Goal: Information Seeking & Learning: Find specific fact

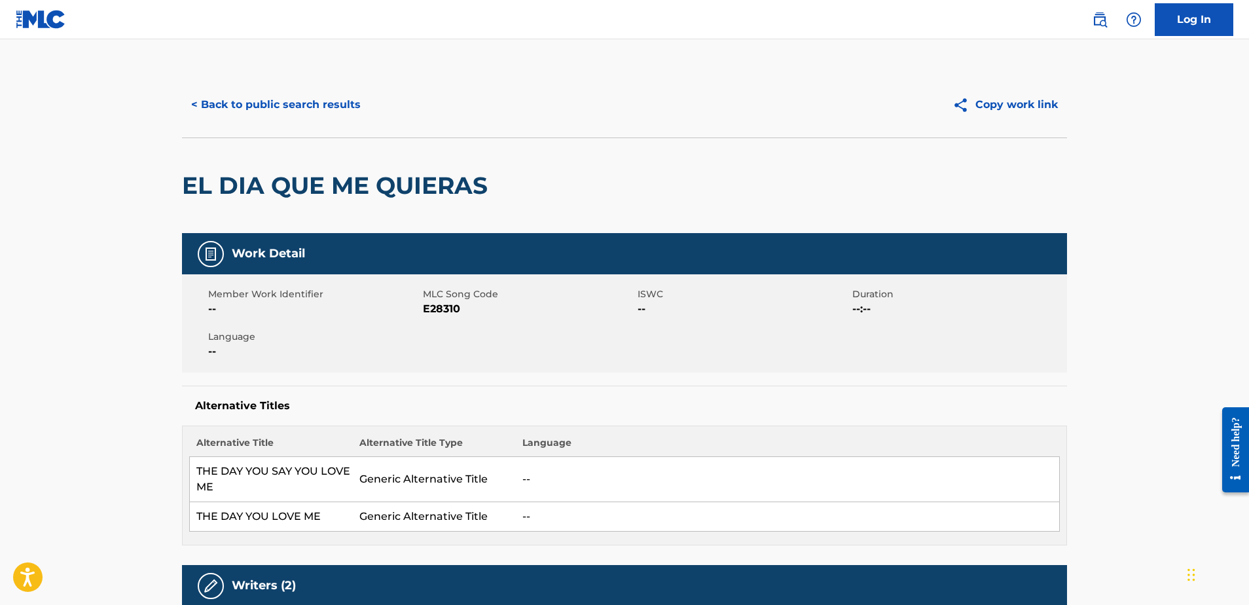
click at [309, 98] on button "< Back to public search results" at bounding box center [276, 104] width 188 height 33
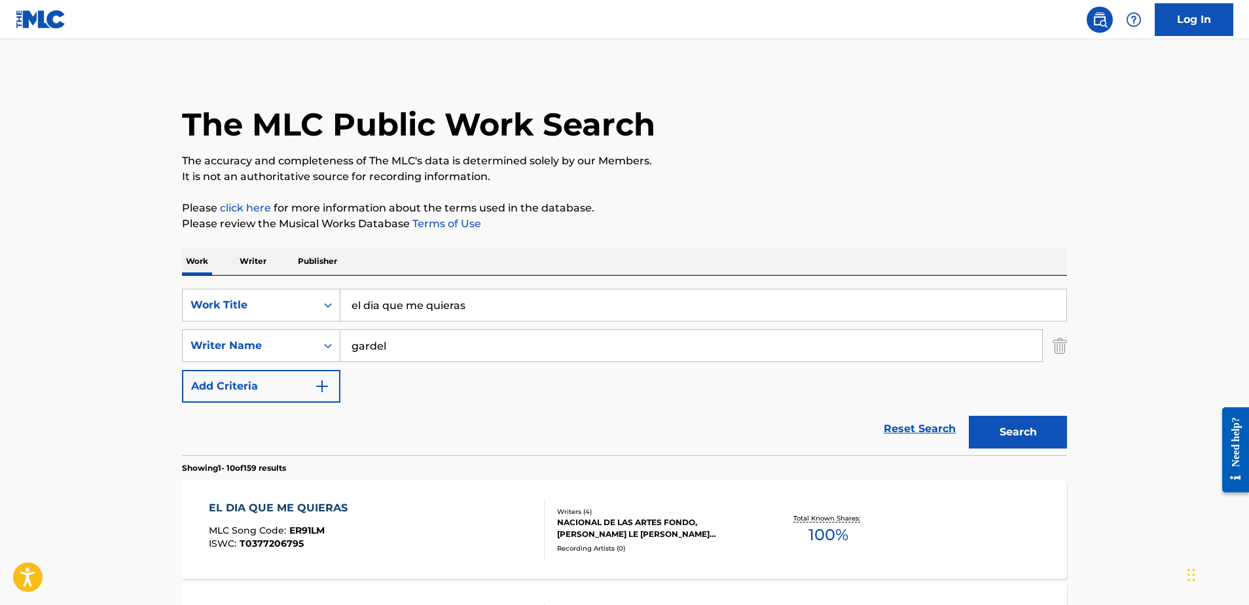
click at [477, 302] on input "el dia que me quieras" at bounding box center [703, 304] width 726 height 31
click at [477, 302] on input "el dia que me quieras" at bounding box center [703, 306] width 726 height 31
click at [477, 302] on input "el dia que me quieras" at bounding box center [703, 303] width 726 height 31
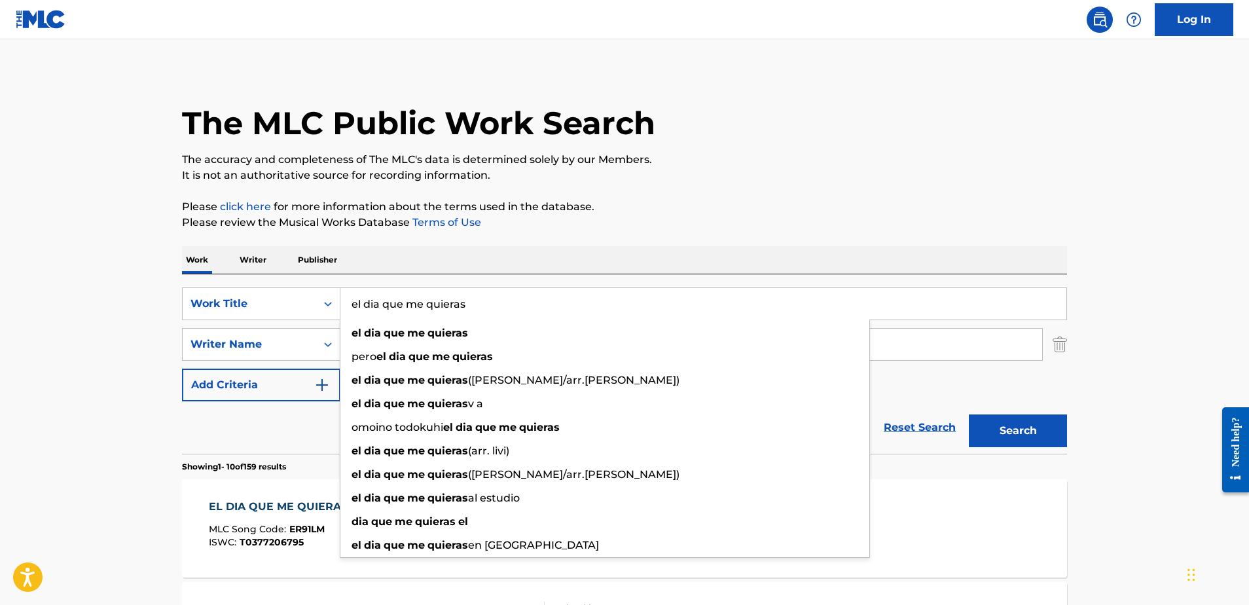
scroll to position [8, 0]
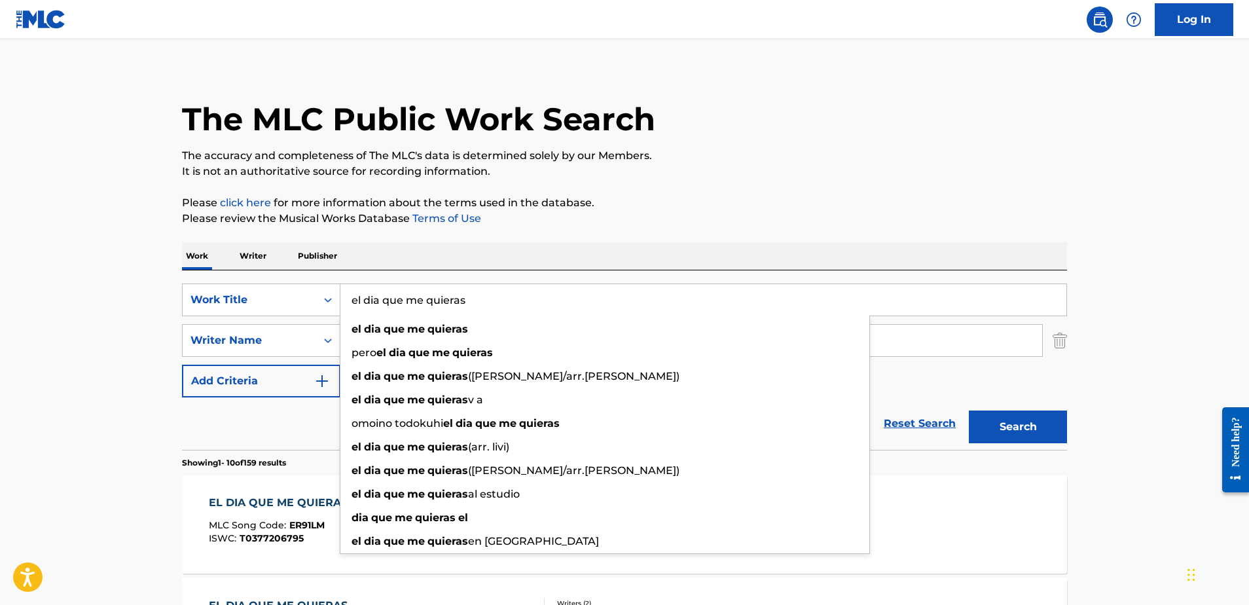
paste input "Baile Inolvidable"
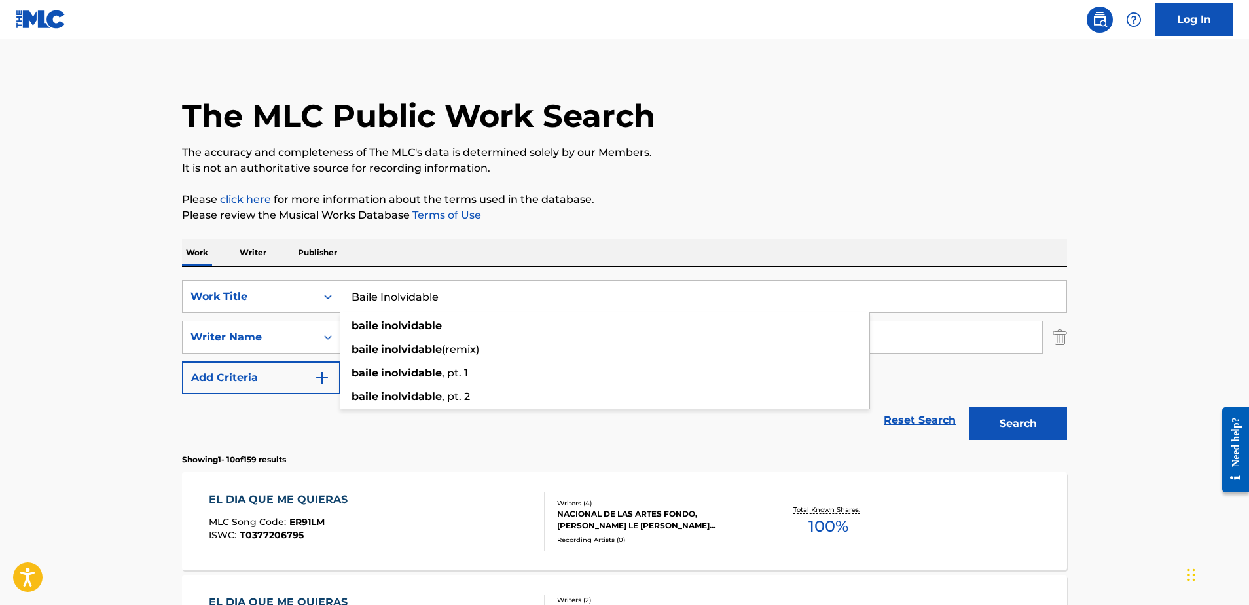
type input "Baile Inolvidable"
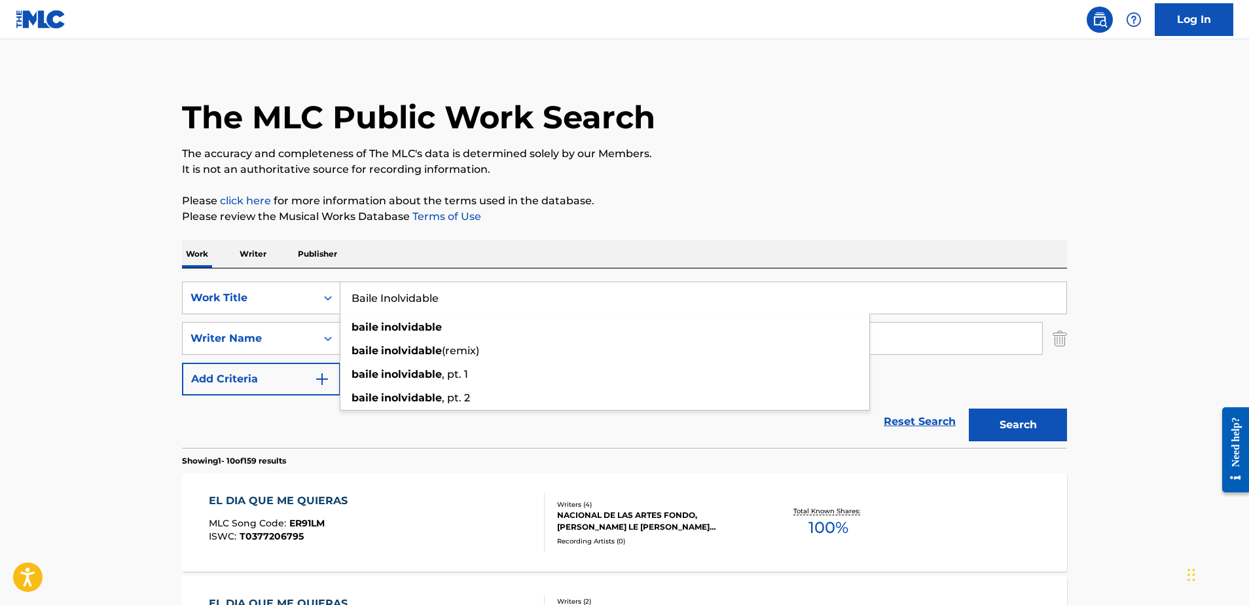
drag, startPoint x: 46, startPoint y: 331, endPoint x: 65, endPoint y: 331, distance: 19.0
click at [411, 350] on input "gardel" at bounding box center [691, 338] width 702 height 31
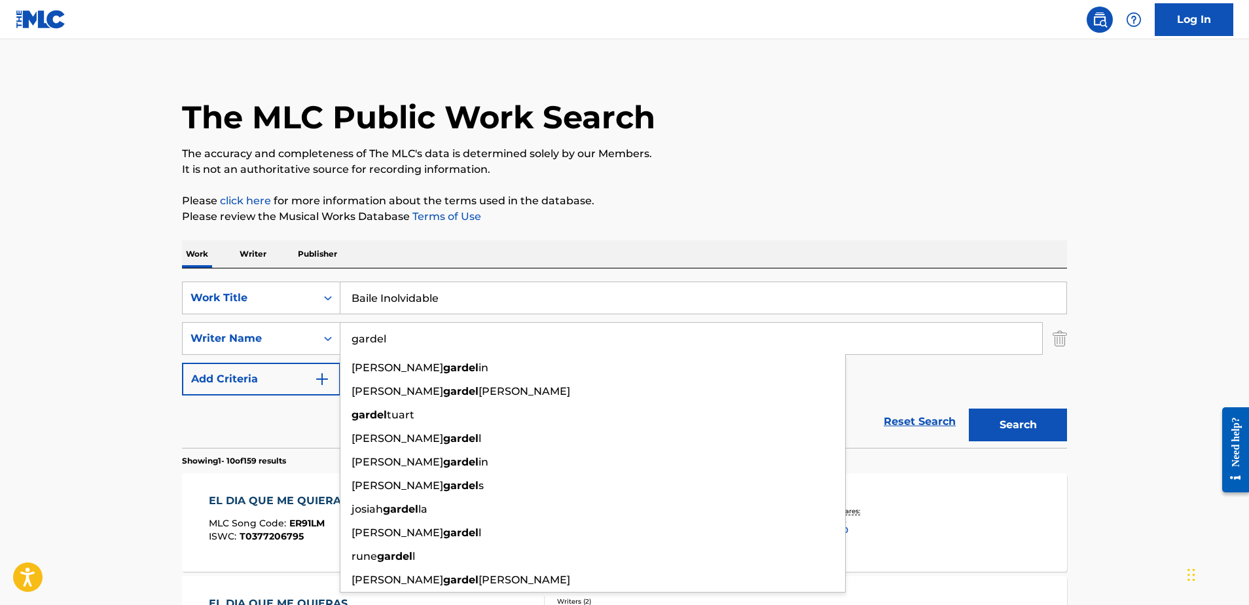
click at [411, 350] on input "gardel" at bounding box center [691, 338] width 702 height 31
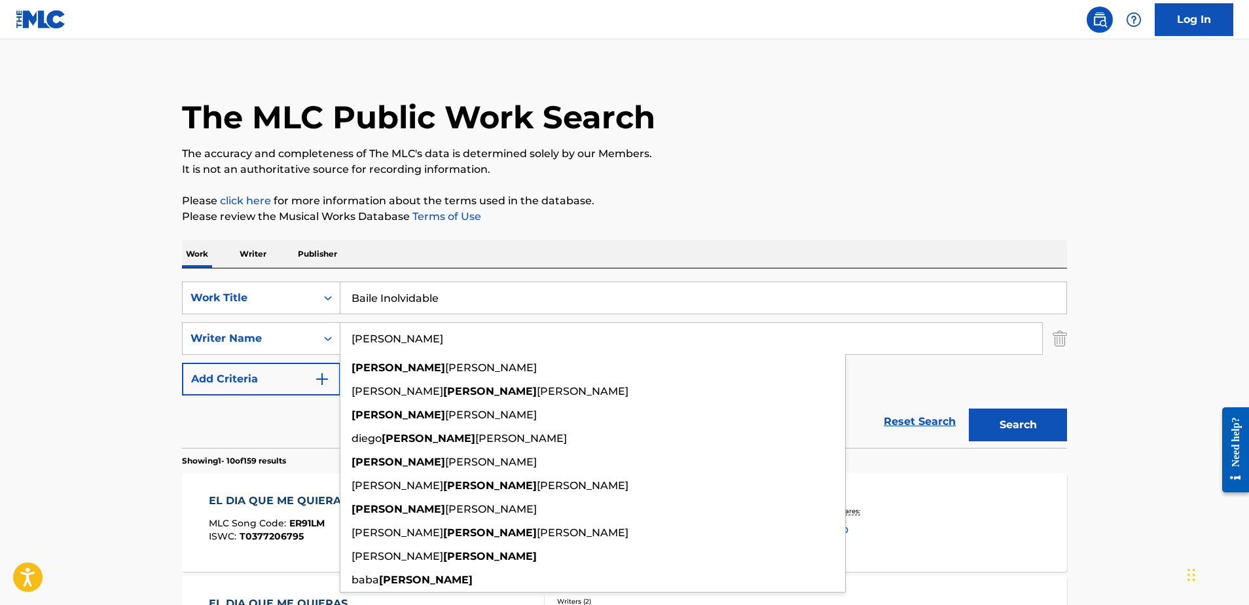
click at [1018, 425] on button "Search" at bounding box center [1018, 425] width 98 height 33
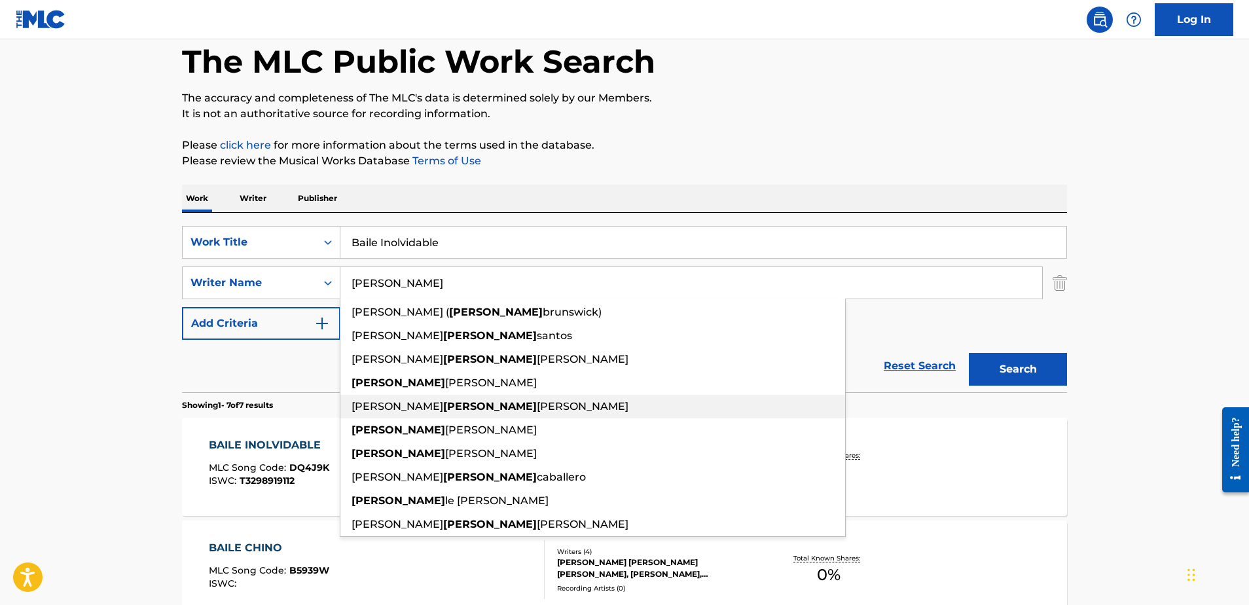
scroll to position [73, 0]
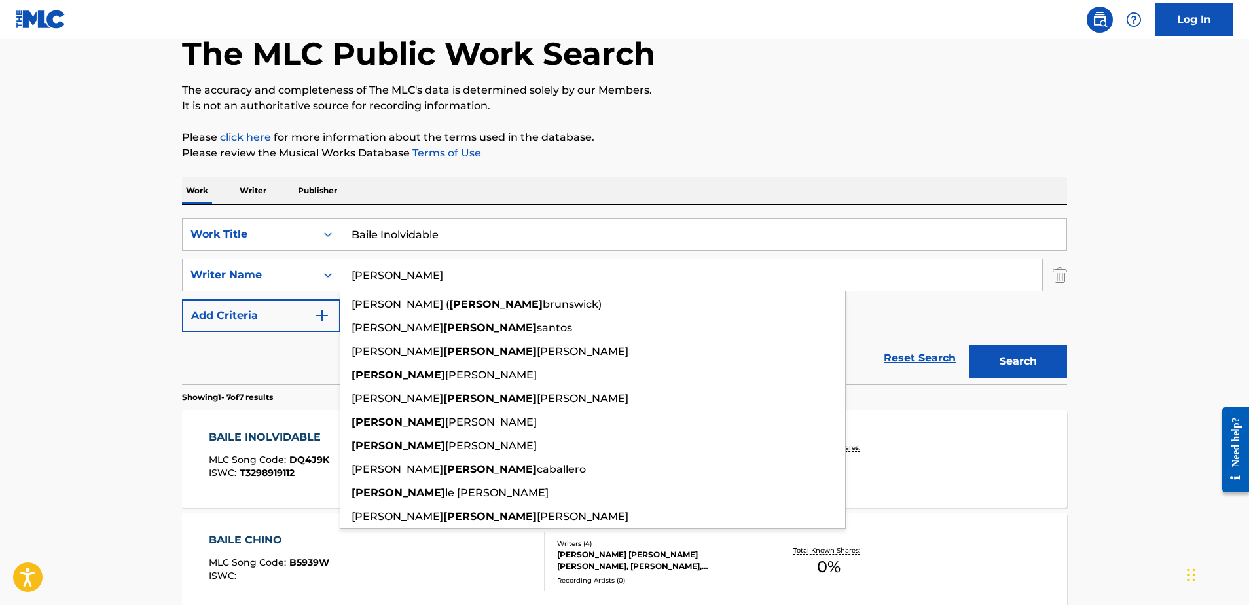
type input "Gaston"
click at [987, 507] on div "BAILE INOLVIDABLE MLC Song Code : DQ4J9K ISWC : T3298919112 Writers ( 8 ) BENIT…" at bounding box center [624, 459] width 885 height 98
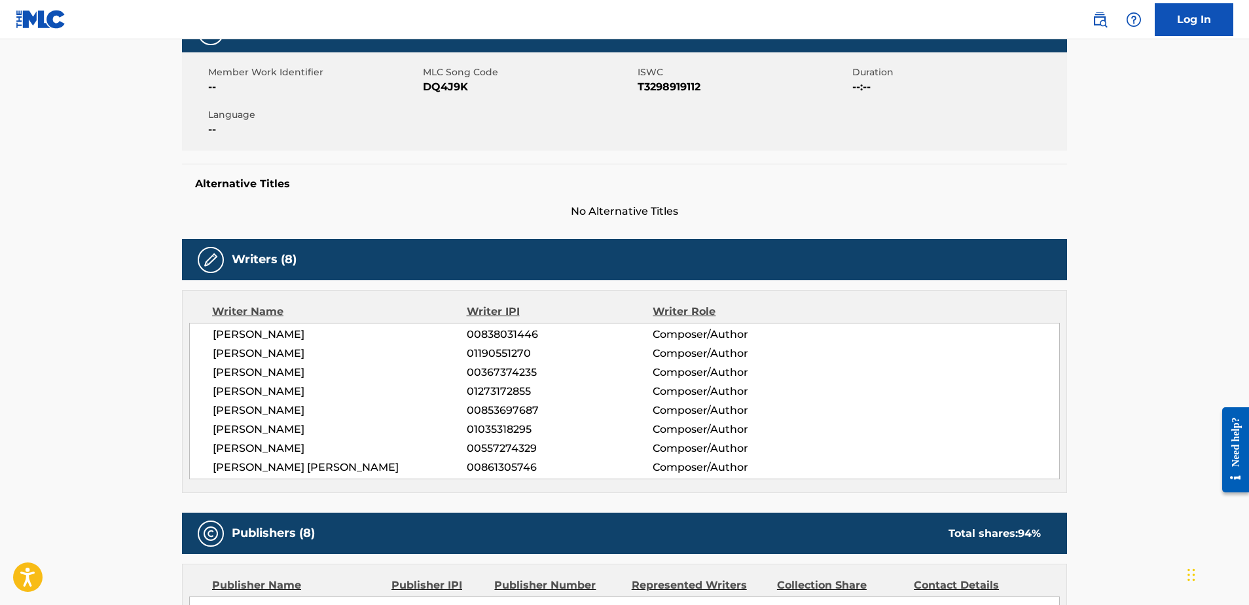
scroll to position [215, 0]
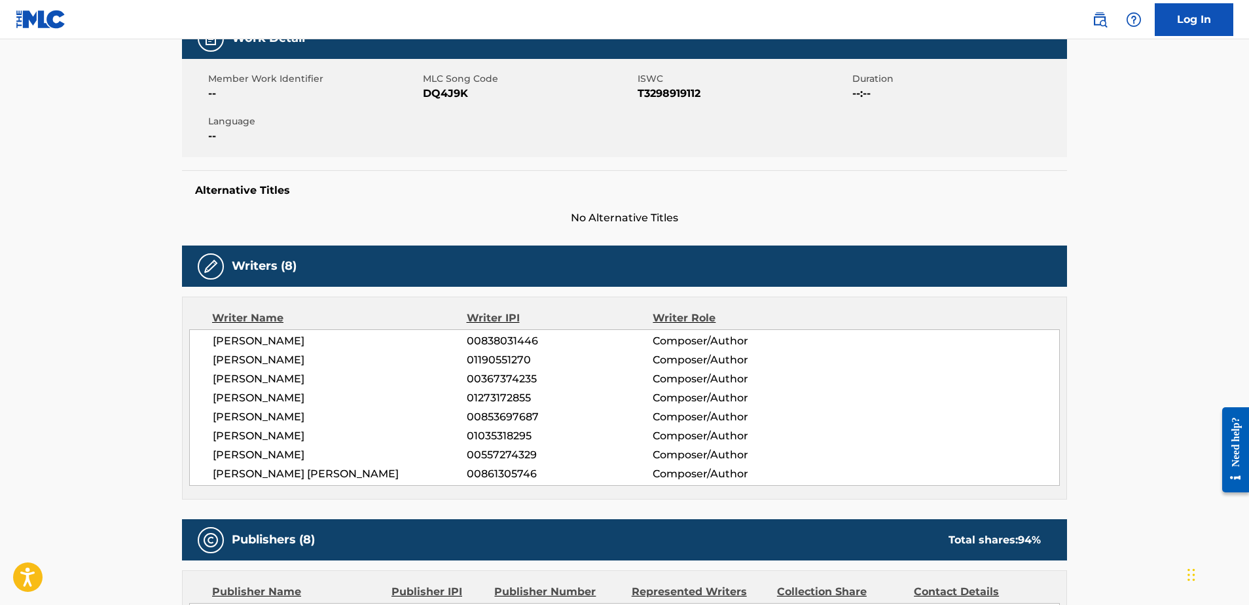
click at [658, 90] on span "T3298919112" at bounding box center [743, 94] width 211 height 16
copy span "T3298919112"
